Goal: Find specific page/section: Find specific page/section

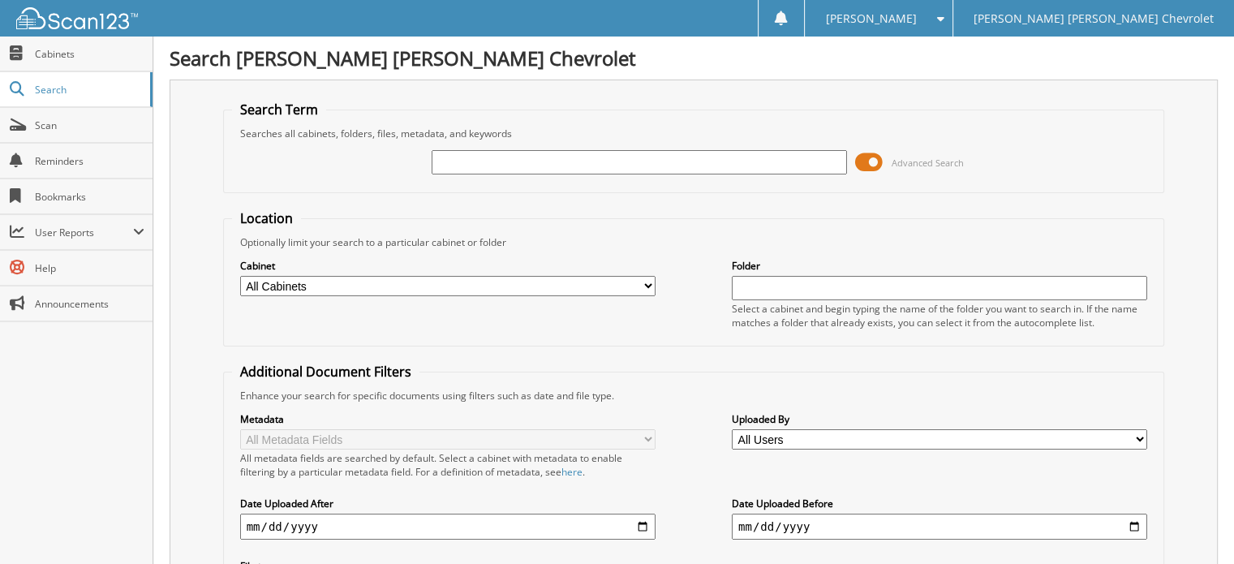
click at [483, 166] on input "text" at bounding box center [639, 162] width 415 height 24
type input "17485"
click at [491, 168] on input "17485" at bounding box center [639, 162] width 415 height 24
type input "1"
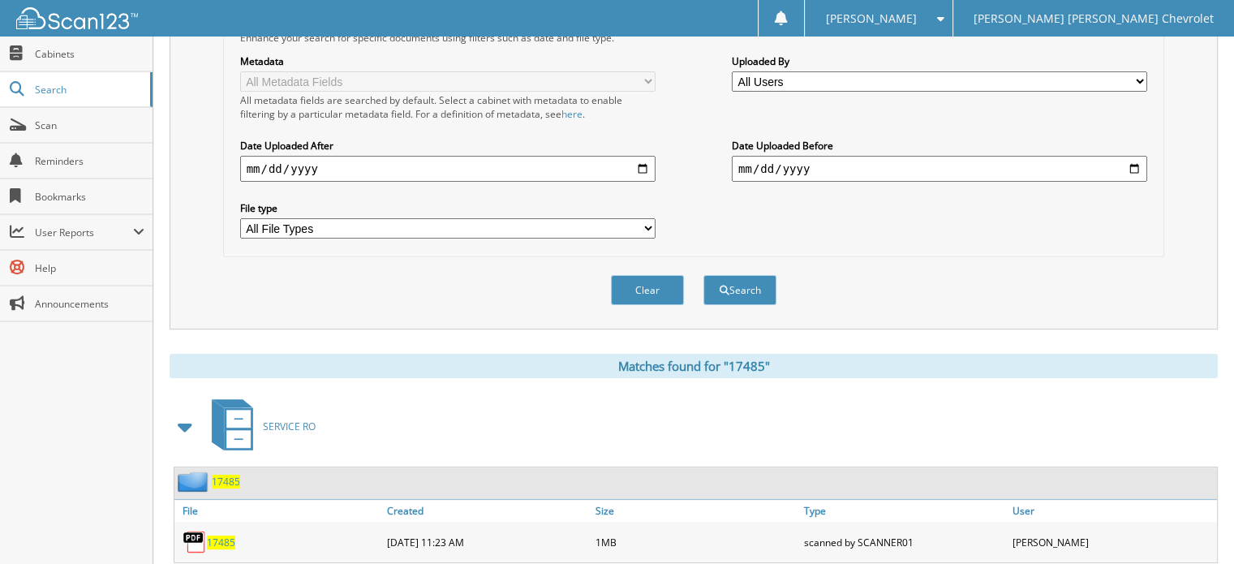
scroll to position [389, 0]
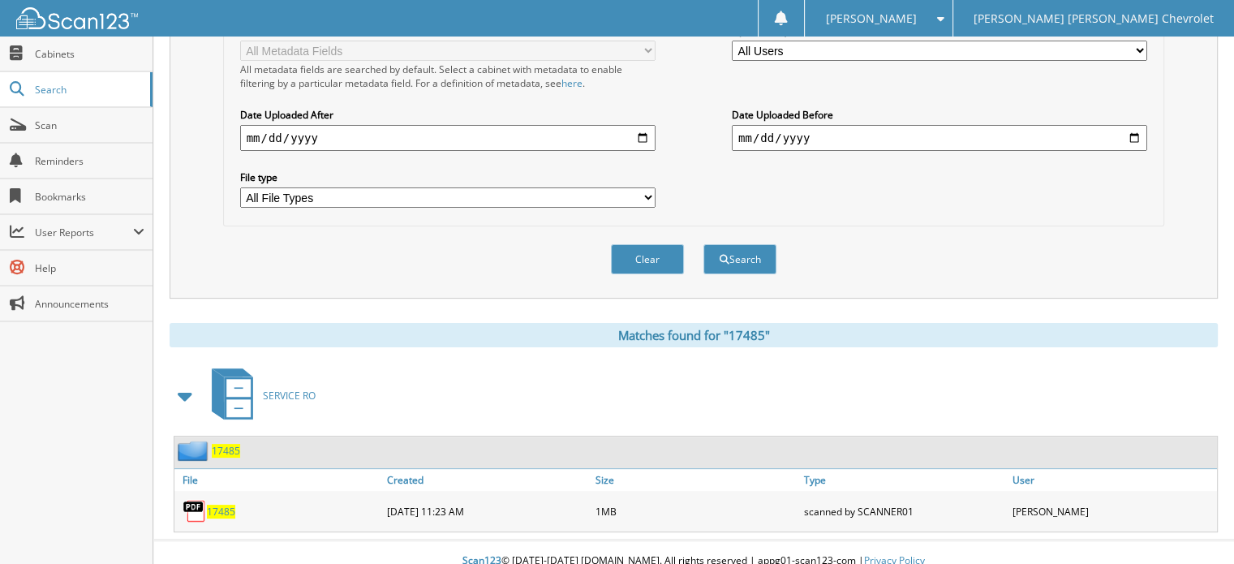
type input "17393"
click at [703, 244] on button "Search" at bounding box center [739, 259] width 73 height 30
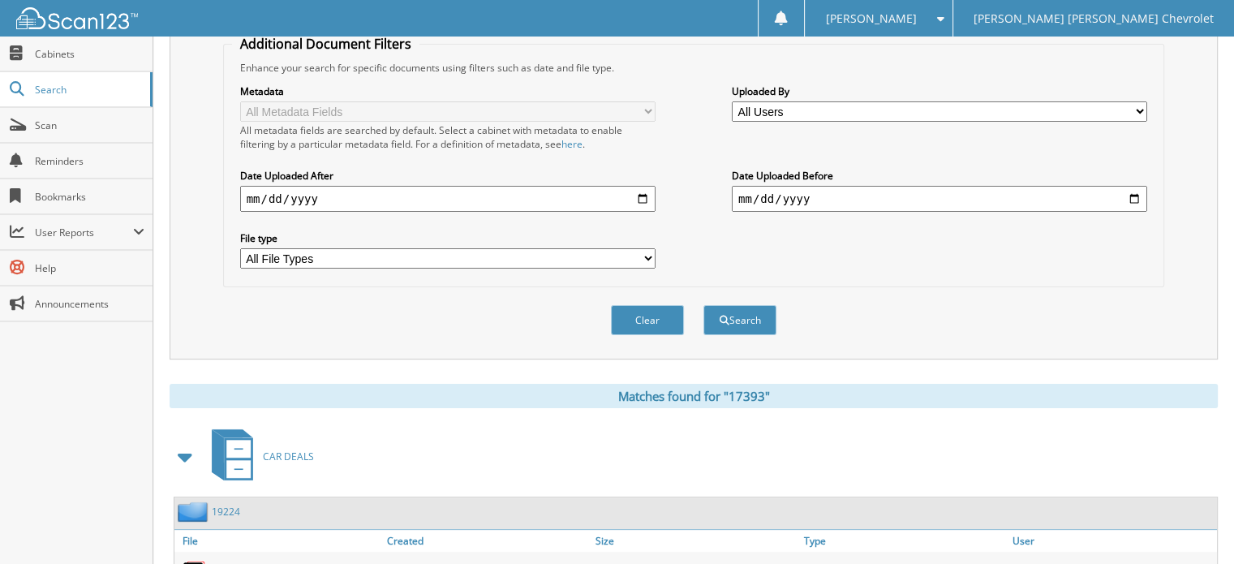
scroll to position [3, 0]
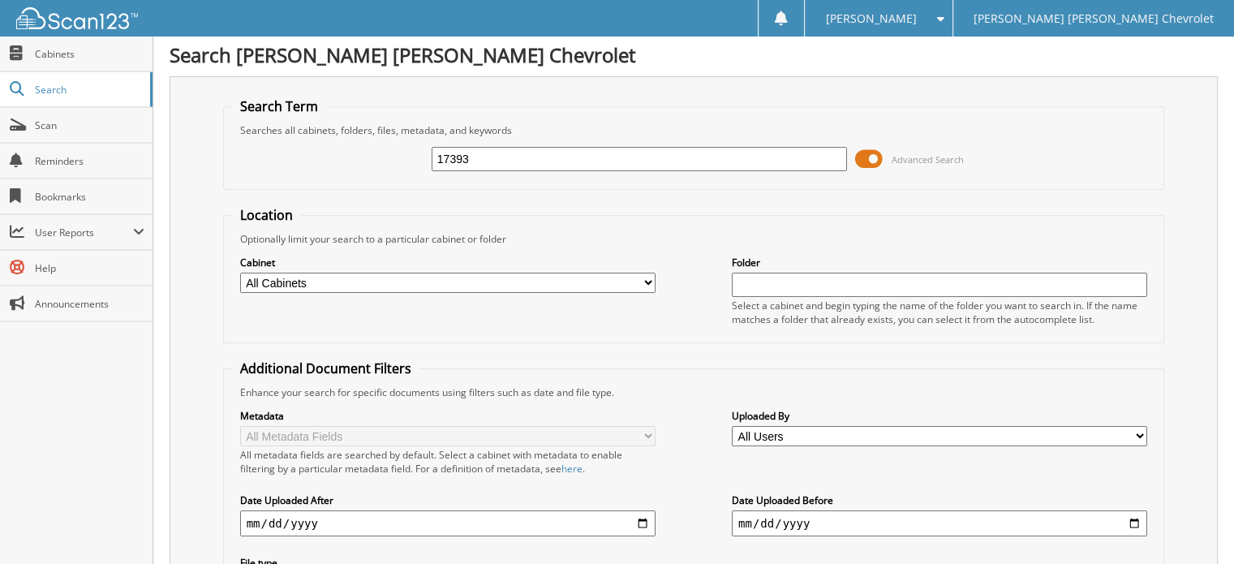
click at [501, 161] on input "17393" at bounding box center [639, 159] width 415 height 24
type input "1"
type input "17089"
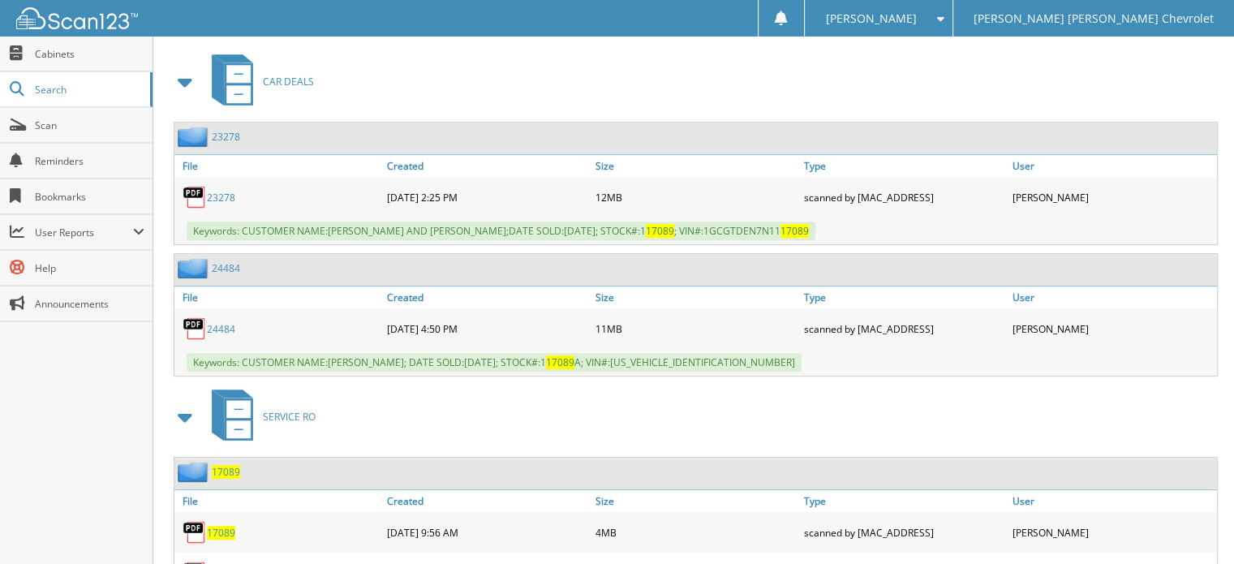
scroll to position [759, 0]
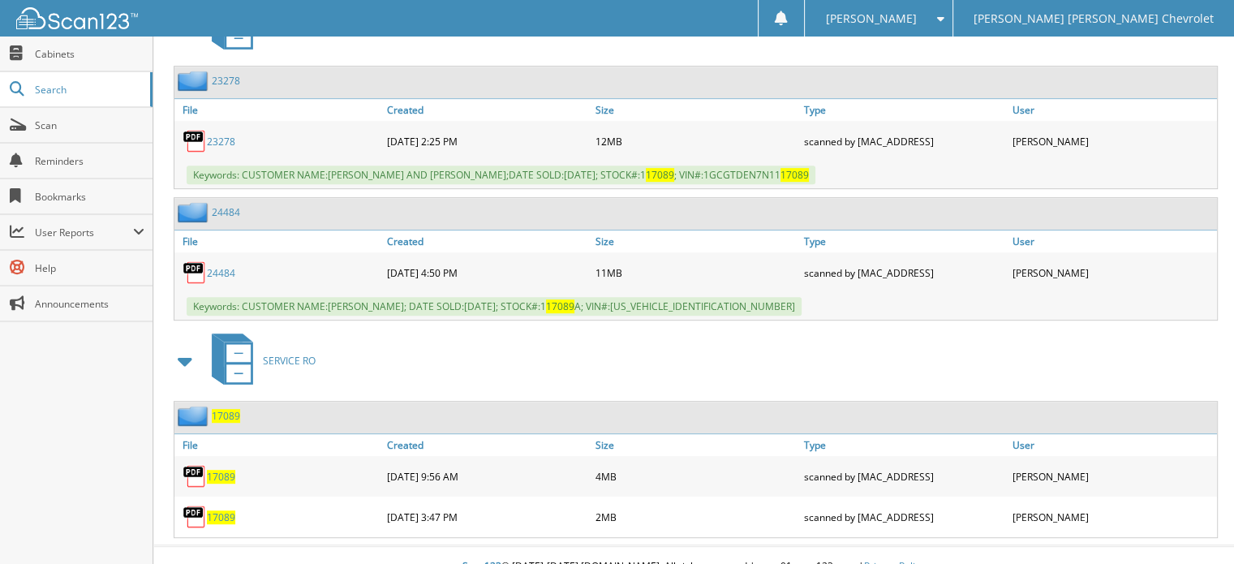
click at [227, 470] on span "17089" at bounding box center [221, 477] width 28 height 14
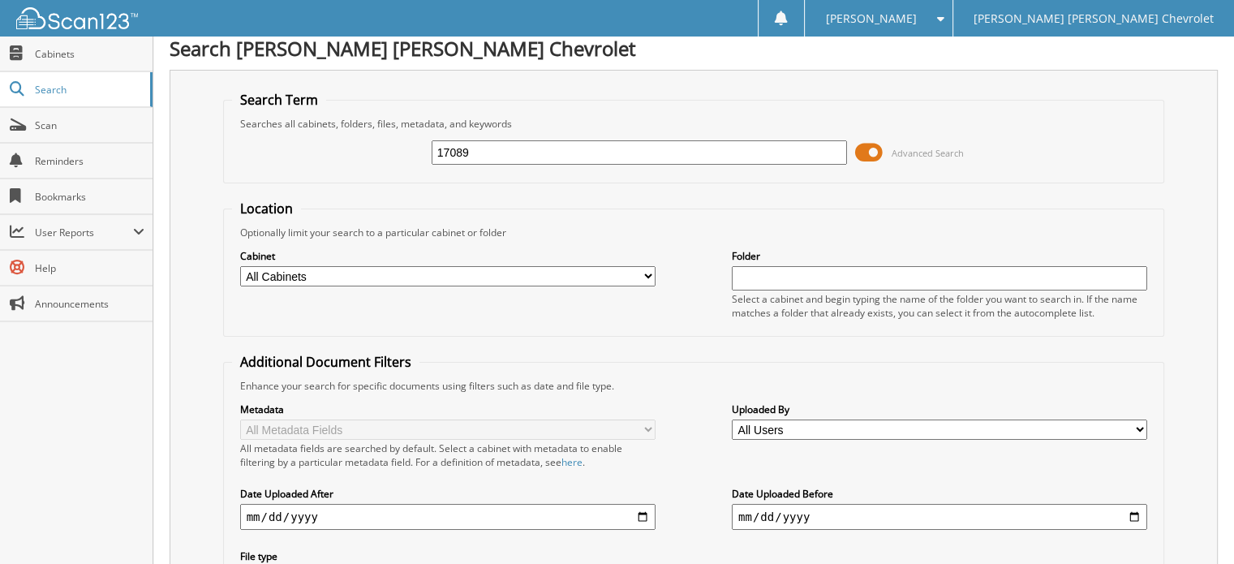
scroll to position [0, 0]
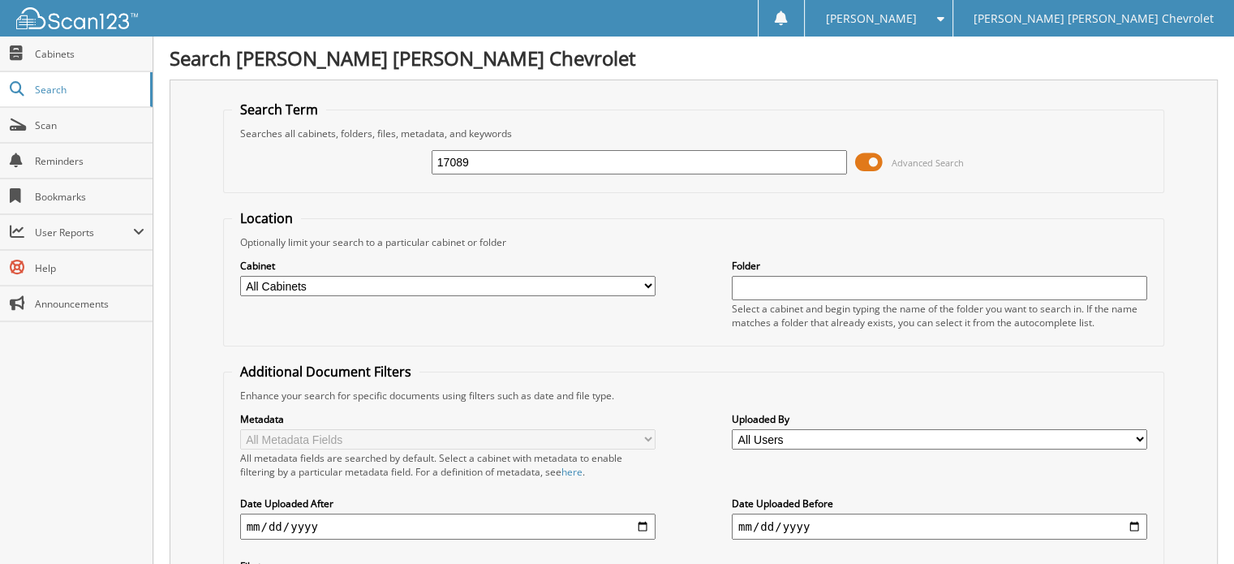
click at [626, 155] on input "17089" at bounding box center [639, 162] width 415 height 24
type input "1"
type input "16705"
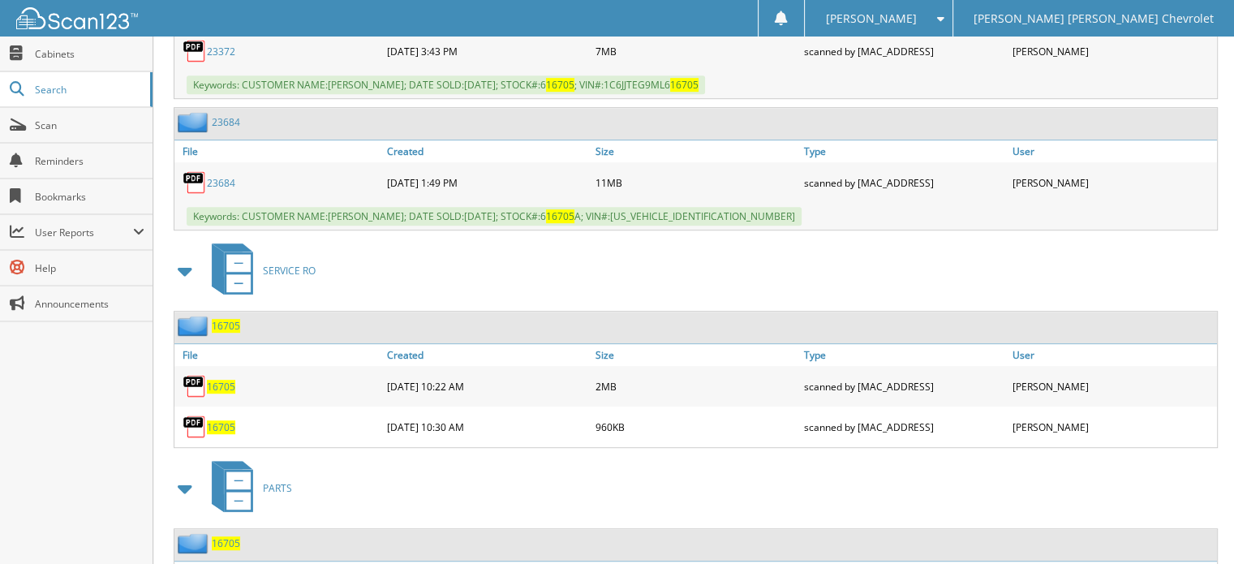
scroll to position [932, 0]
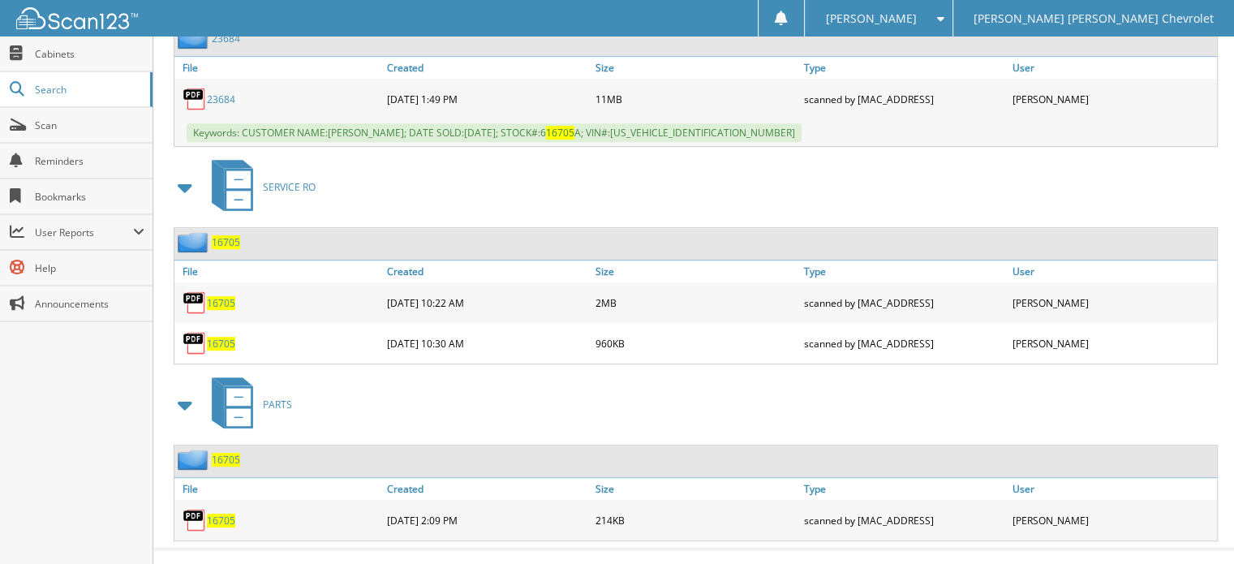
click at [224, 296] on span "16705" at bounding box center [221, 303] width 28 height 14
